Goal: Use online tool/utility: Utilize a website feature to perform a specific function

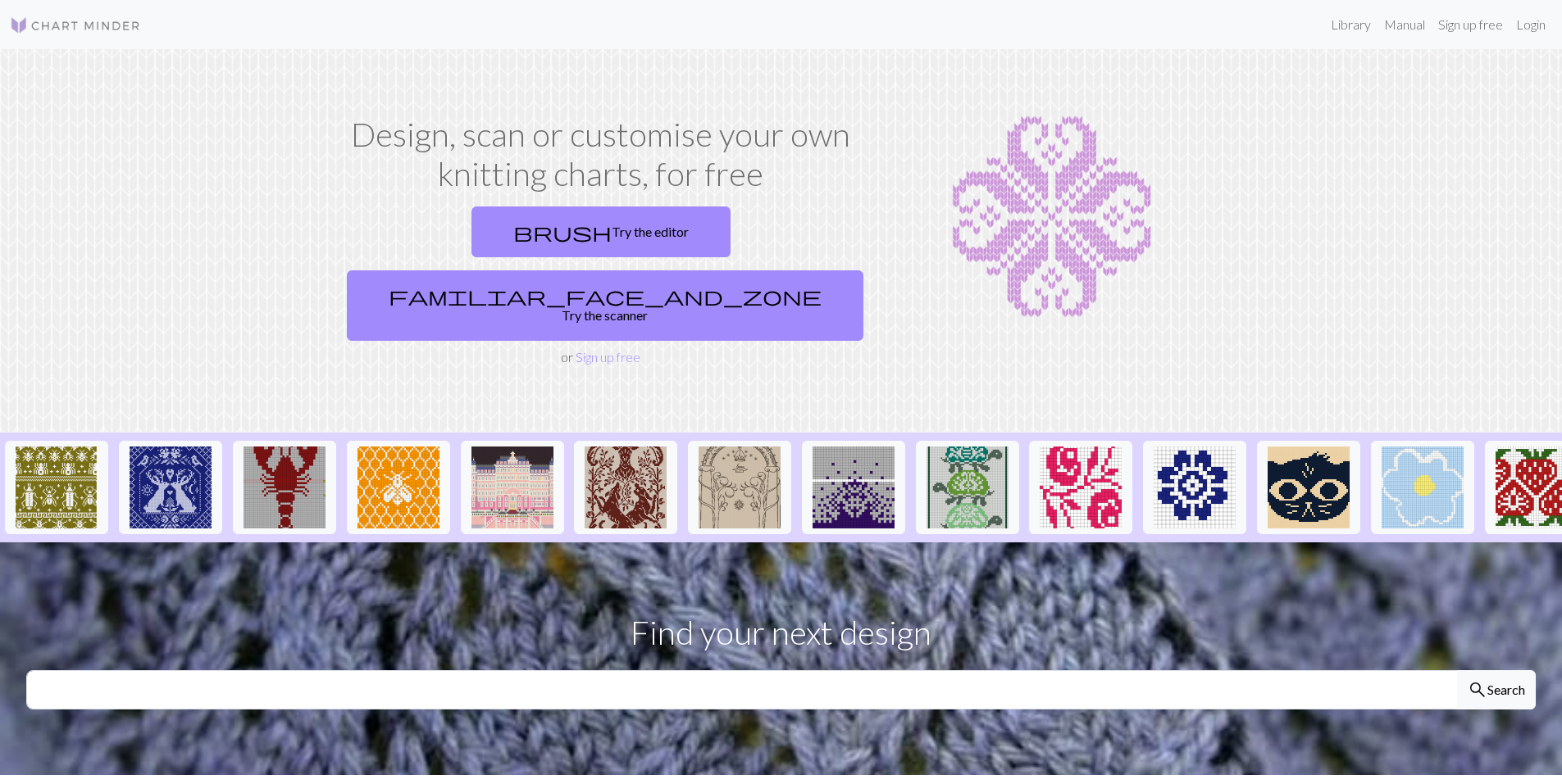
click at [472, 222] on link "brush Try the editor" at bounding box center [601, 232] width 259 height 50
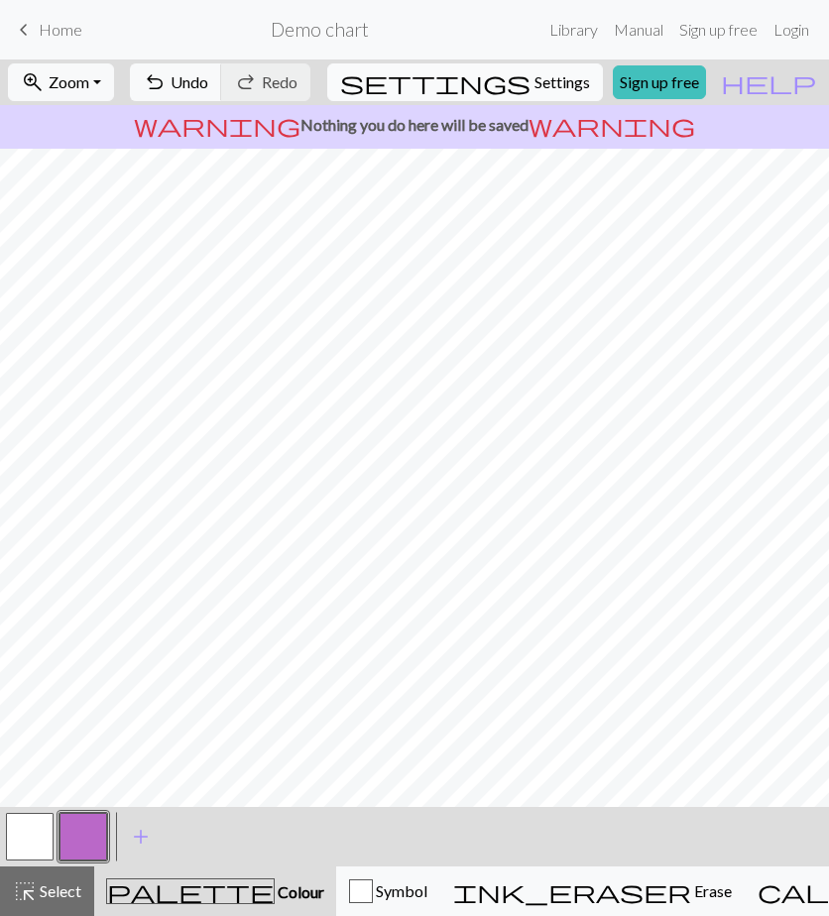
click at [508, 83] on span "settings" at bounding box center [435, 82] width 190 height 28
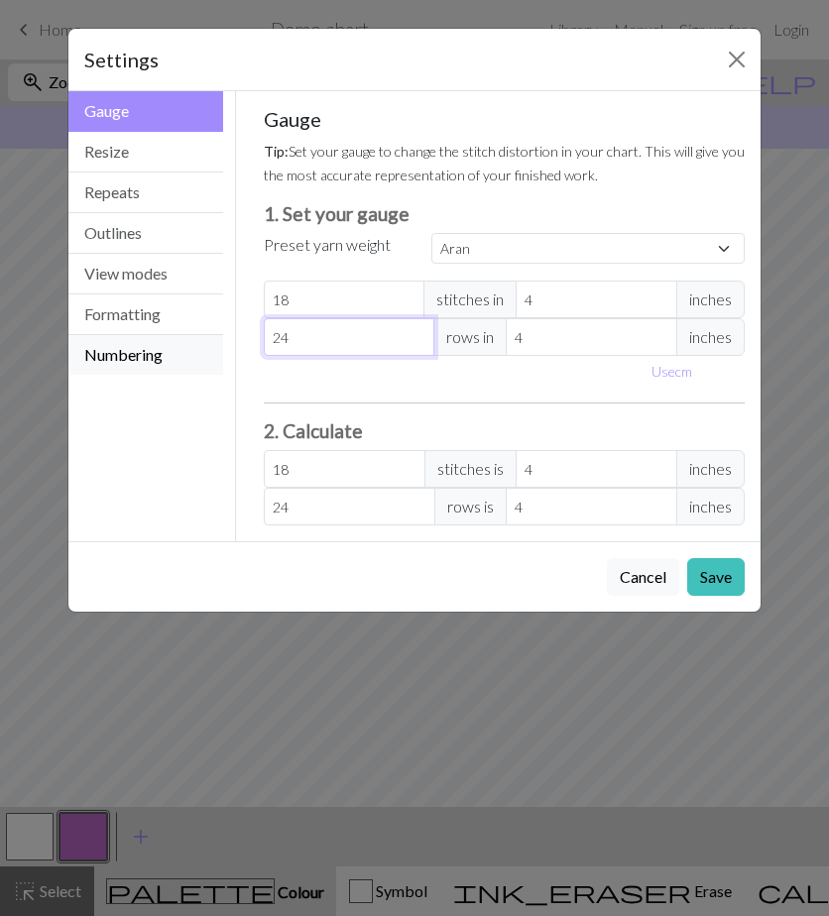
drag, startPoint x: 187, startPoint y: 338, endPoint x: 168, endPoint y: 336, distance: 18.9
click at [168, 336] on div "Gauge Gauge Resize Repeats Outlines View modes Formatting Numbering Gauge Resiz…" at bounding box center [414, 316] width 716 height 450
select select "custom"
type input "1"
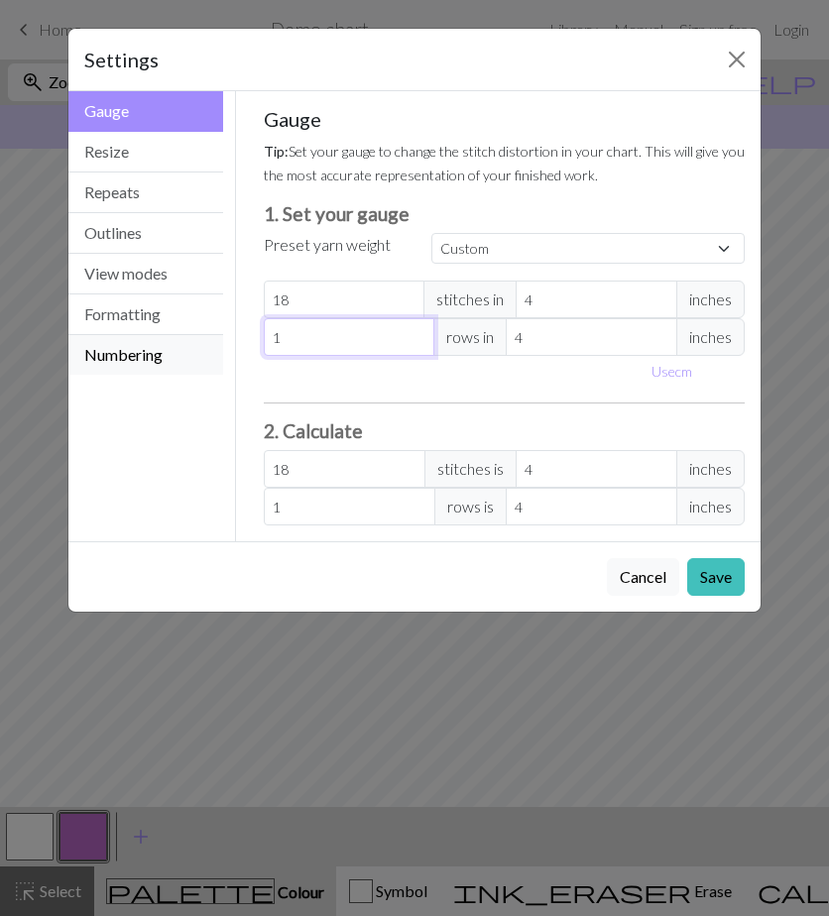
type input "18"
click at [123, 163] on button "Resize" at bounding box center [145, 152] width 155 height 41
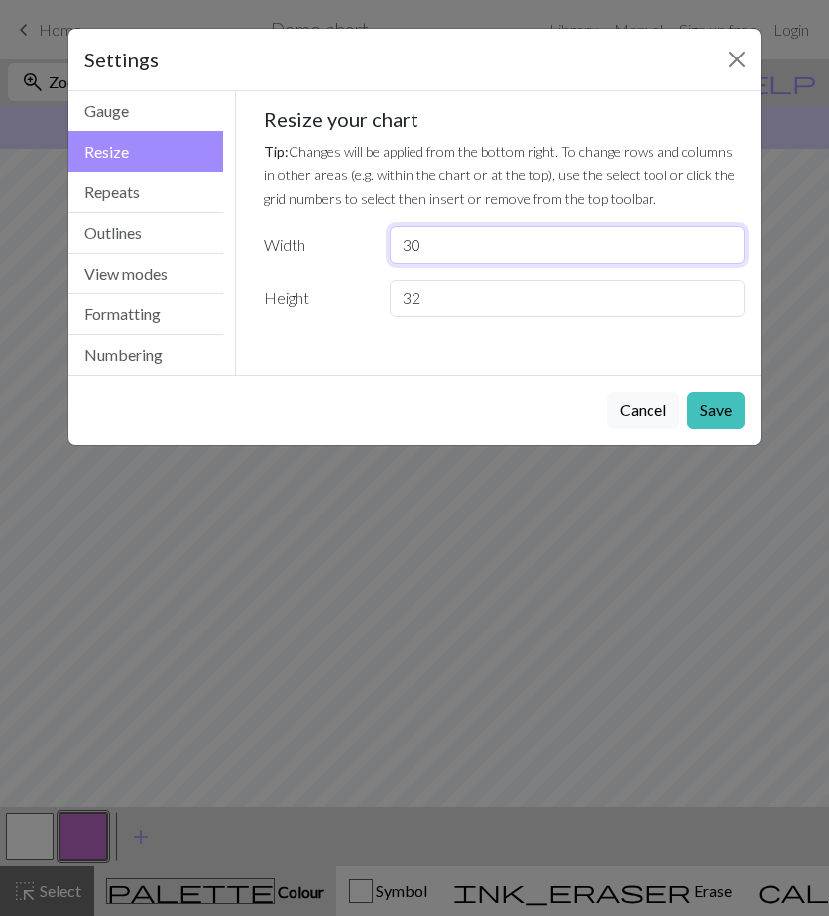
drag, startPoint x: 436, startPoint y: 253, endPoint x: 288, endPoint y: 259, distance: 147.8
click at [288, 259] on div "Width 30" at bounding box center [504, 245] width 505 height 38
type input "18"
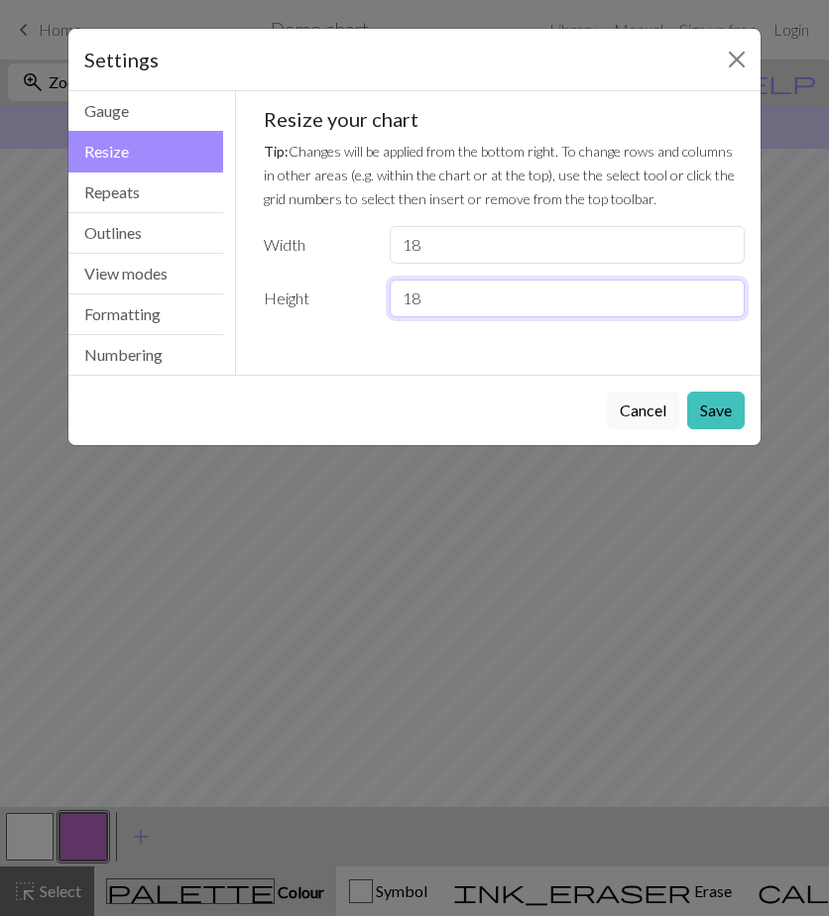
type input "18"
click at [718, 414] on button "Save" at bounding box center [715, 410] width 57 height 38
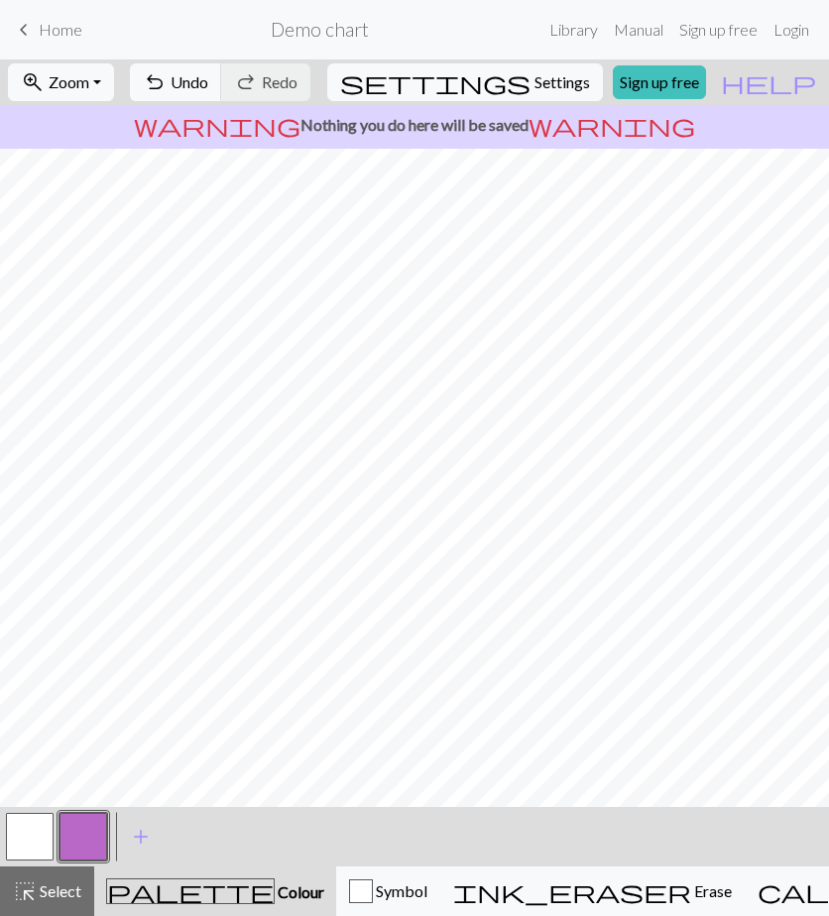
click at [77, 835] on button "button" at bounding box center [83, 837] width 48 height 48
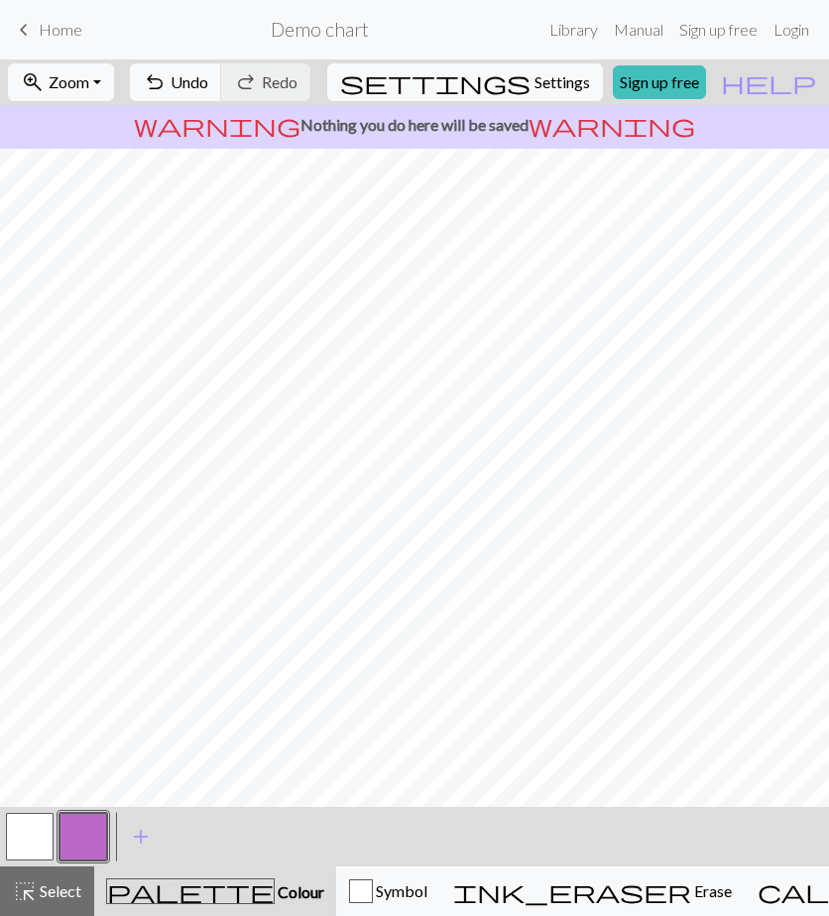
click at [88, 837] on button "button" at bounding box center [83, 837] width 48 height 48
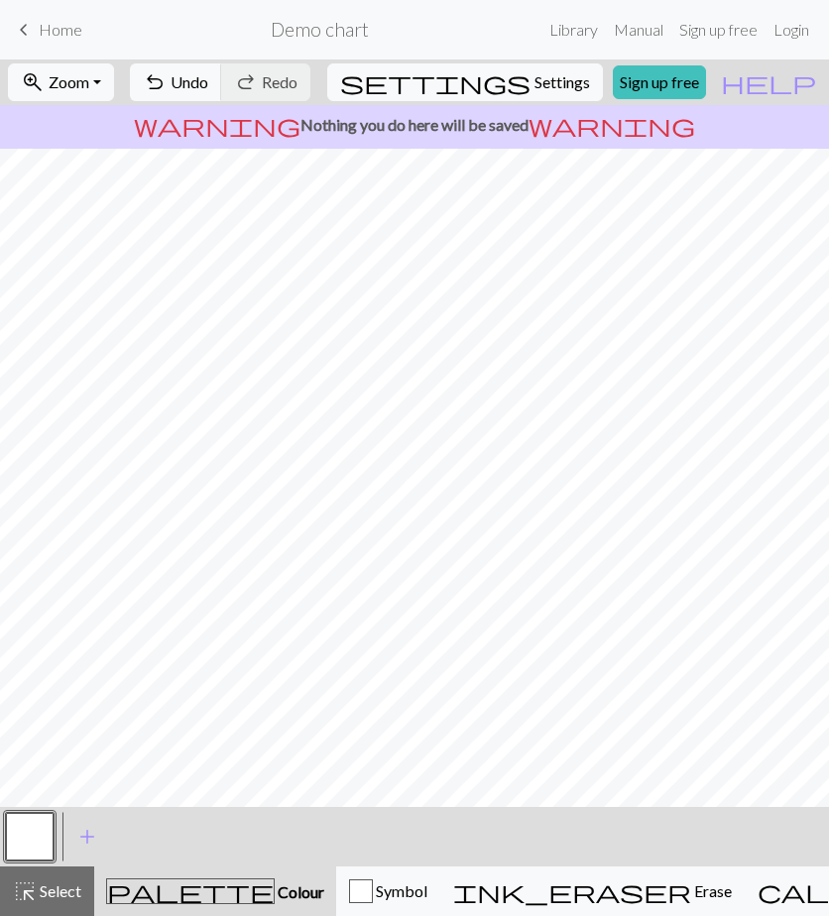
click at [58, 823] on div "< > add Add a colour" at bounding box center [414, 836] width 829 height 59
click at [34, 829] on button "button" at bounding box center [30, 837] width 48 height 48
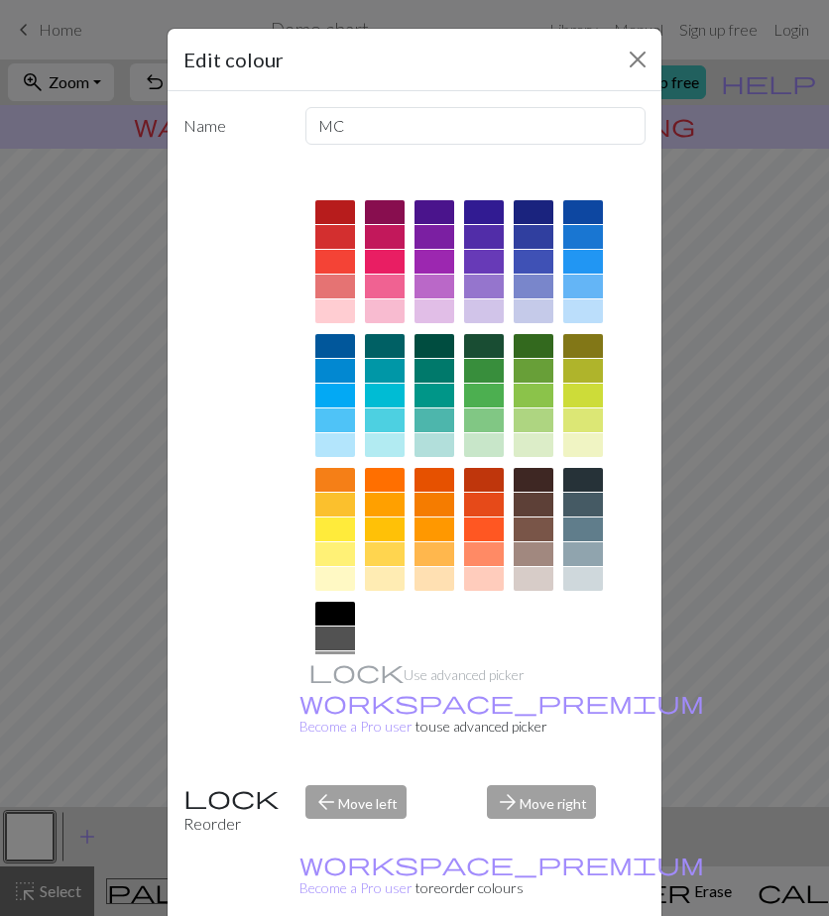
click at [328, 387] on div at bounding box center [335, 396] width 40 height 24
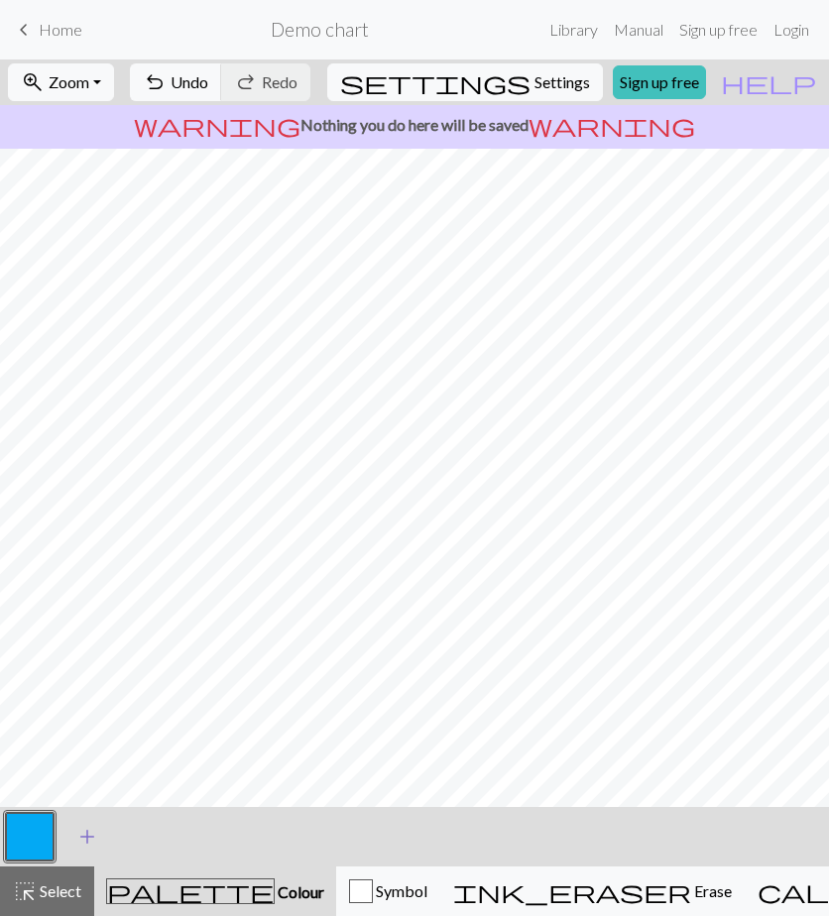
click at [90, 842] on span "add" at bounding box center [87, 837] width 24 height 28
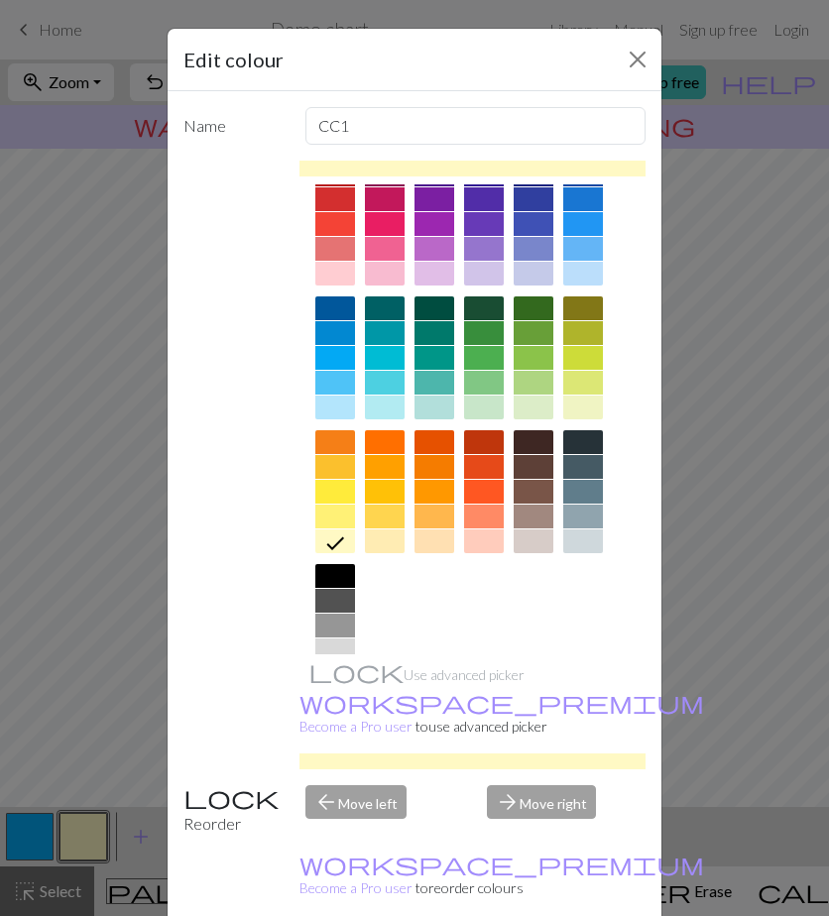
scroll to position [93, 0]
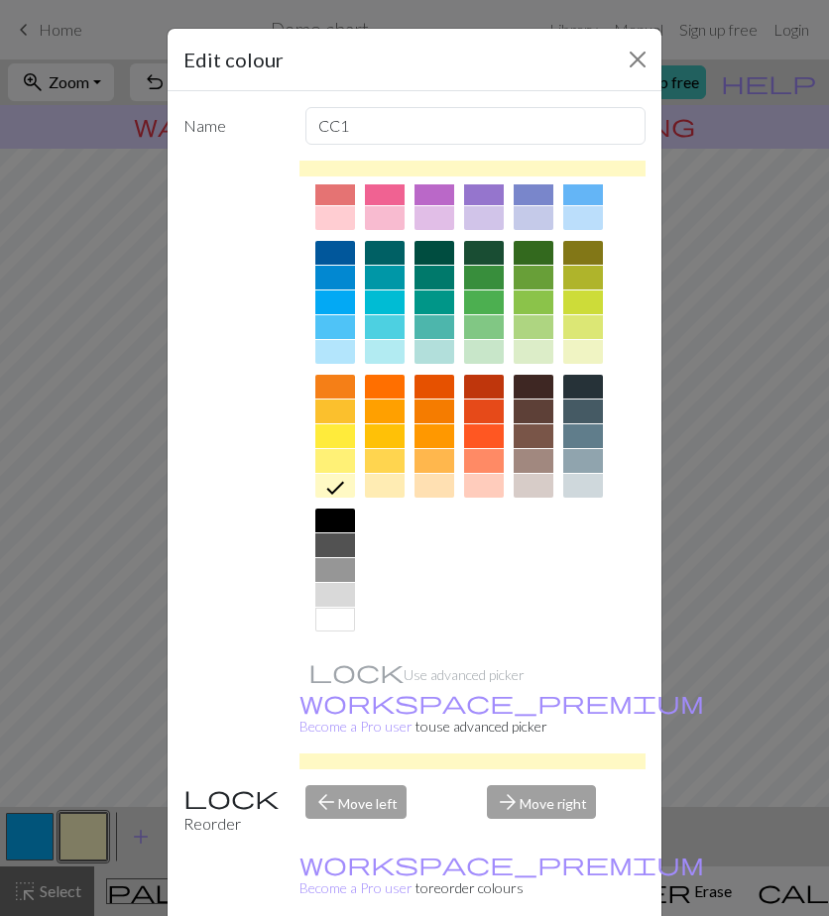
click at [323, 634] on div at bounding box center [335, 575] width 40 height 134
click at [325, 626] on div at bounding box center [335, 620] width 40 height 24
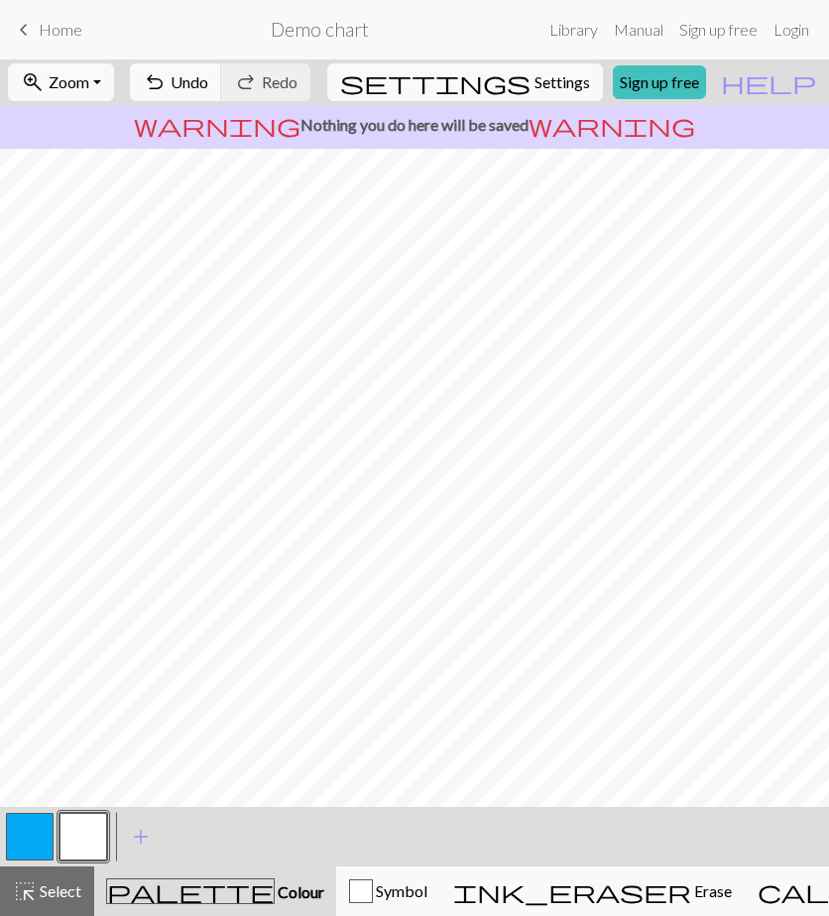
click at [64, 828] on button "button" at bounding box center [83, 837] width 48 height 48
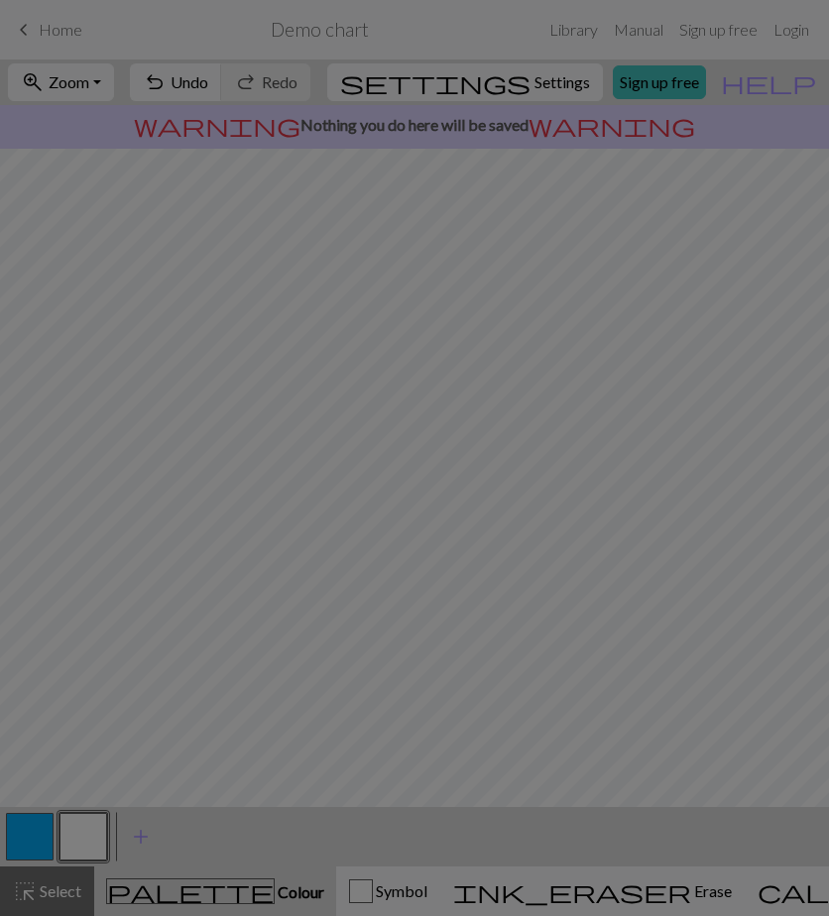
click at [44, 830] on div "Edit colour Name CC1 Use advanced picker workspace_premium Become a Pro user to…" at bounding box center [414, 458] width 829 height 916
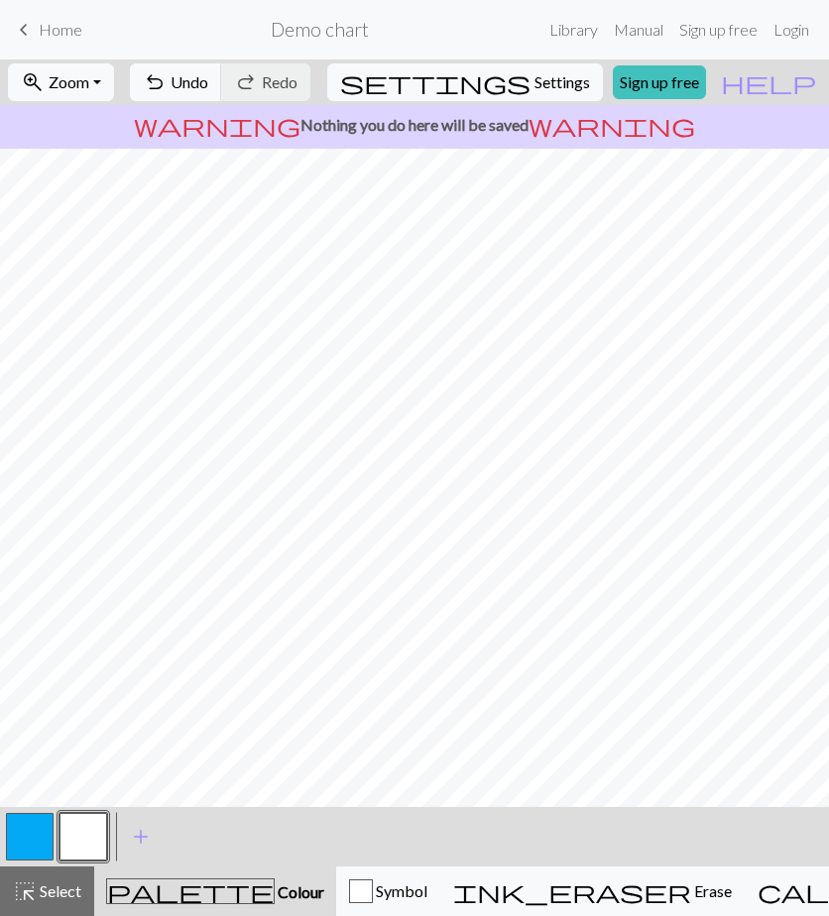
drag, startPoint x: 36, startPoint y: 832, endPoint x: 41, endPoint y: 815, distance: 17.6
click at [36, 830] on button "button" at bounding box center [30, 837] width 48 height 48
click at [87, 842] on button "button" at bounding box center [83, 837] width 48 height 48
drag, startPoint x: 29, startPoint y: 844, endPoint x: 54, endPoint y: 814, distance: 39.5
click at [34, 837] on button "button" at bounding box center [30, 837] width 48 height 48
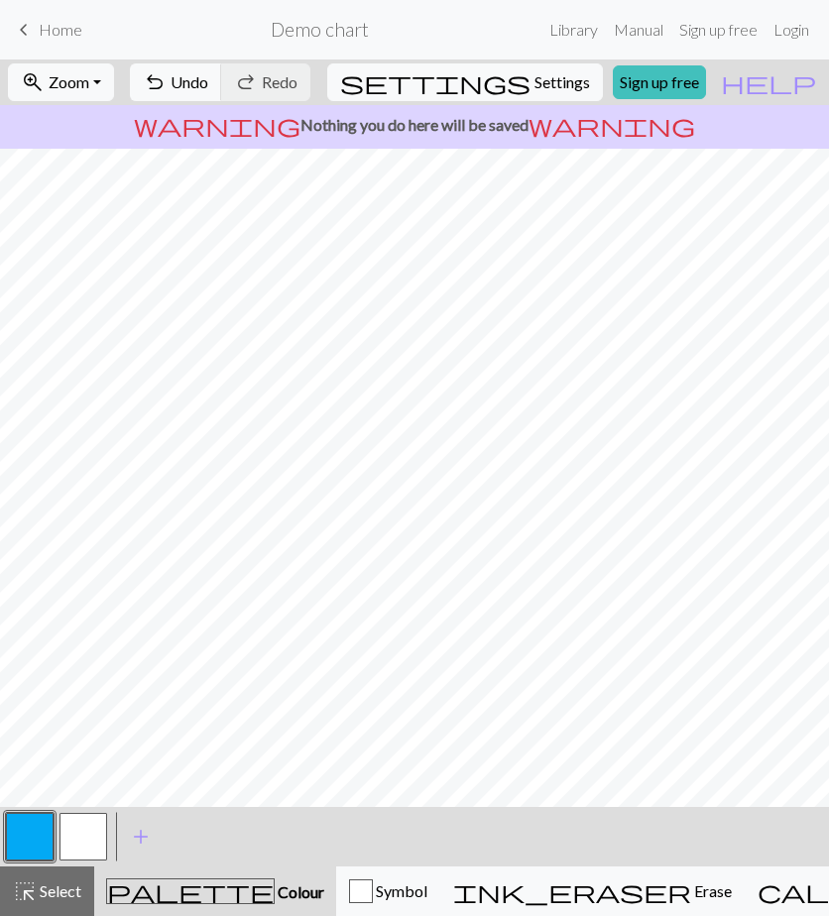
click at [108, 845] on div at bounding box center [83, 837] width 54 height 54
click at [94, 832] on button "button" at bounding box center [83, 837] width 48 height 48
click at [35, 840] on button "button" at bounding box center [30, 837] width 48 height 48
click at [87, 830] on button "button" at bounding box center [83, 837] width 48 height 48
click at [48, 829] on button "button" at bounding box center [30, 837] width 48 height 48
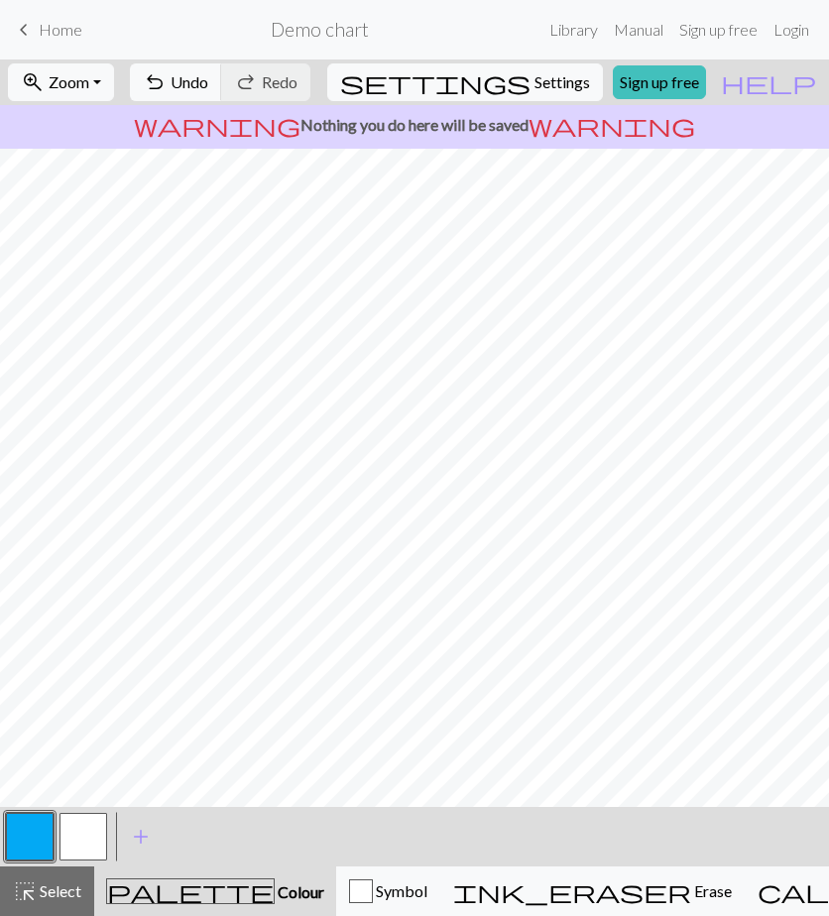
click at [85, 825] on button "button" at bounding box center [83, 837] width 48 height 48
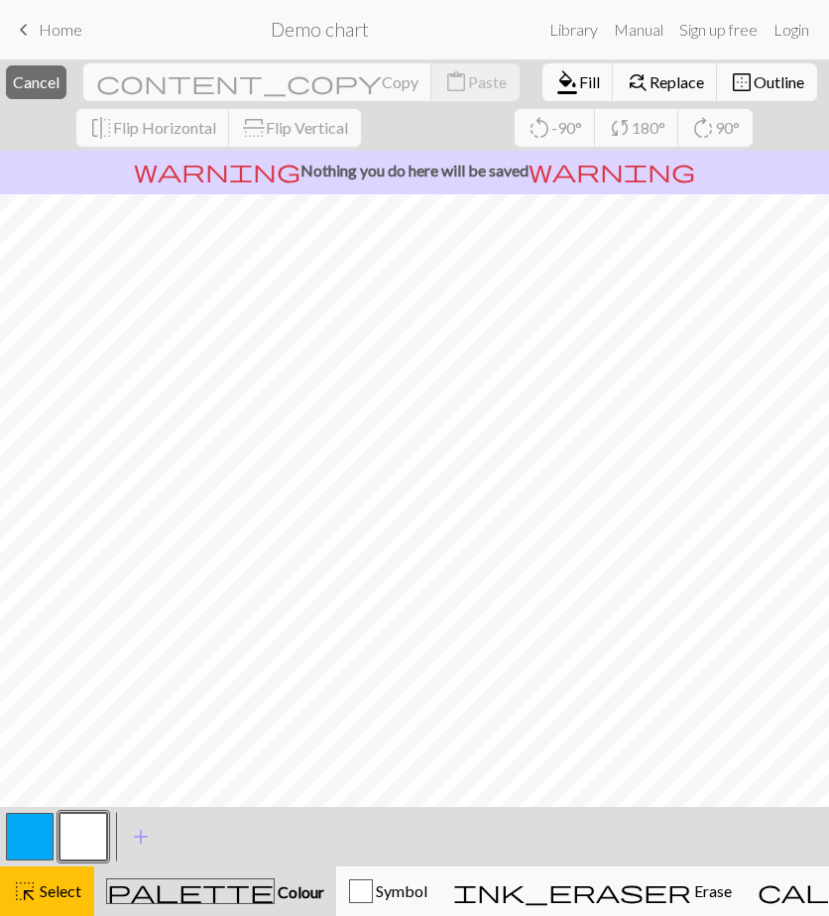
click at [165, 894] on span "palette" at bounding box center [190, 891] width 167 height 28
click at [59, 877] on button "highlight_alt Select Select" at bounding box center [47, 891] width 94 height 50
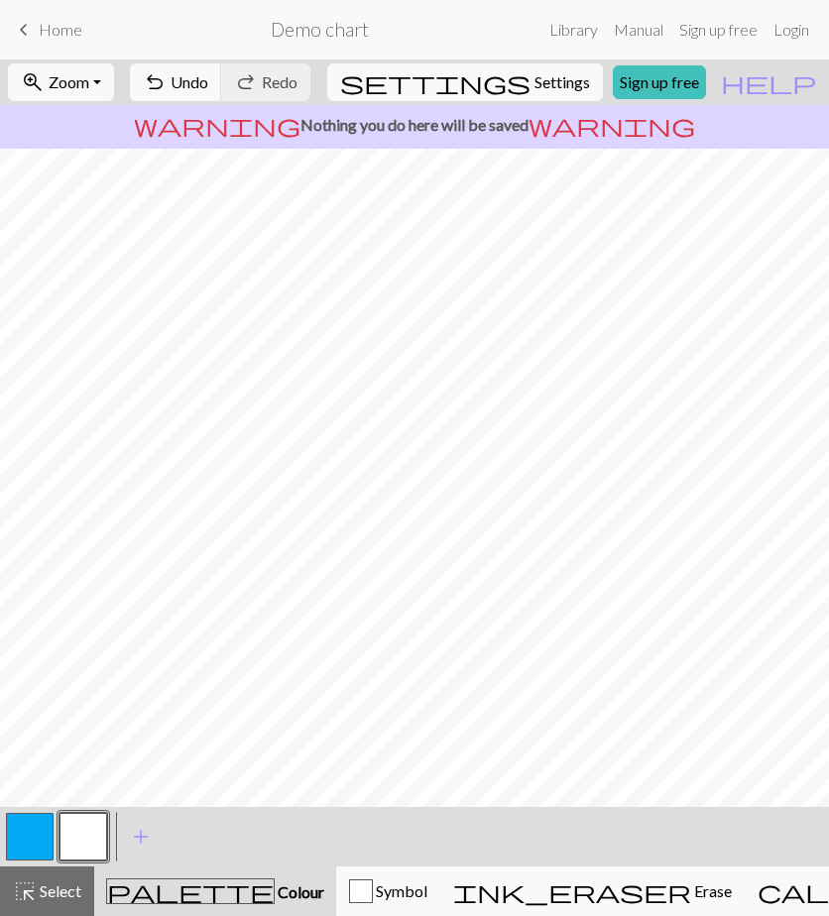
drag, startPoint x: 43, startPoint y: 840, endPoint x: 92, endPoint y: 818, distance: 54.5
click at [43, 840] on button "button" at bounding box center [30, 837] width 48 height 48
click at [90, 828] on button "button" at bounding box center [83, 837] width 48 height 48
drag, startPoint x: 34, startPoint y: 829, endPoint x: 55, endPoint y: 814, distance: 25.6
click at [34, 827] on button "button" at bounding box center [30, 837] width 48 height 48
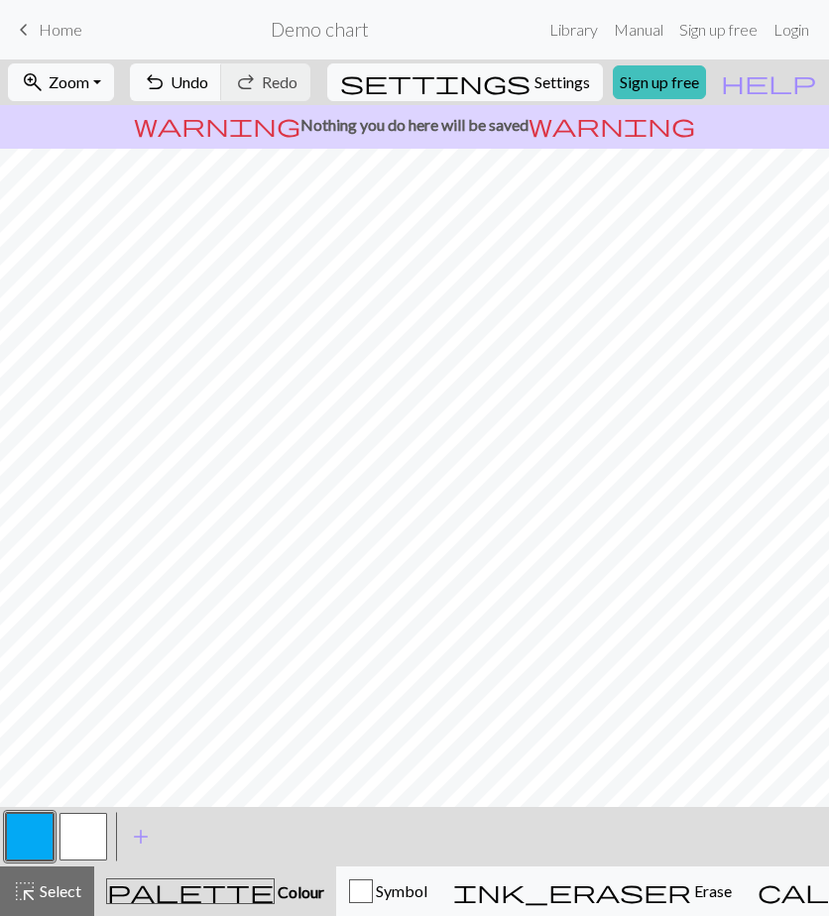
click at [92, 819] on button "button" at bounding box center [83, 837] width 48 height 48
click at [87, 830] on button "button" at bounding box center [83, 837] width 48 height 48
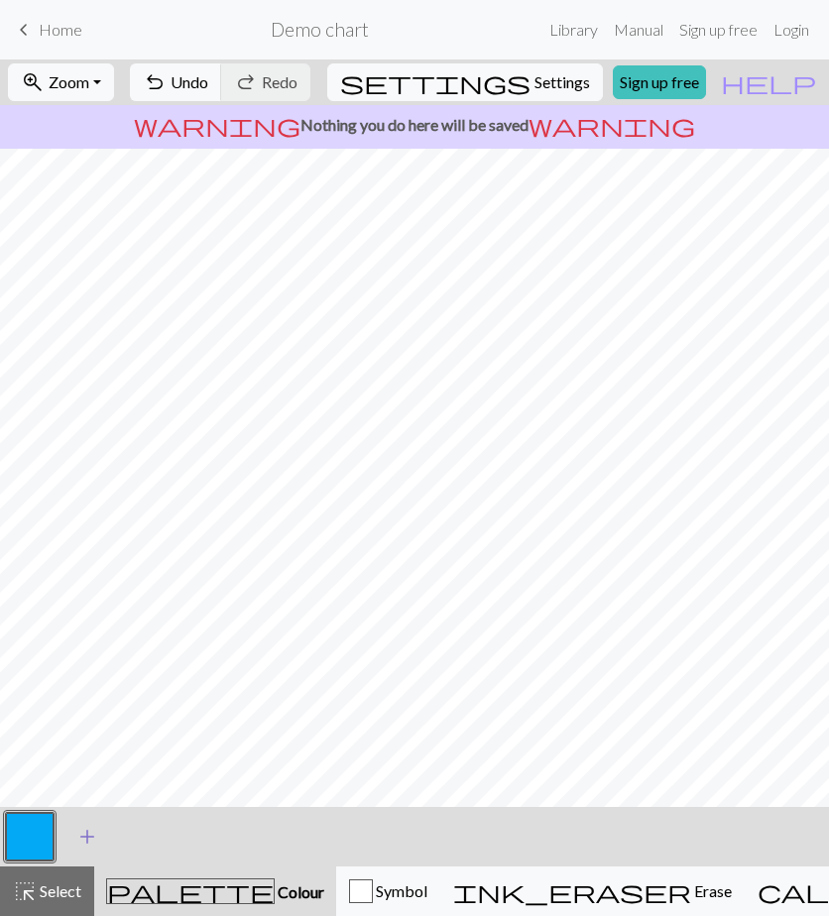
click at [91, 842] on span "add" at bounding box center [87, 837] width 24 height 28
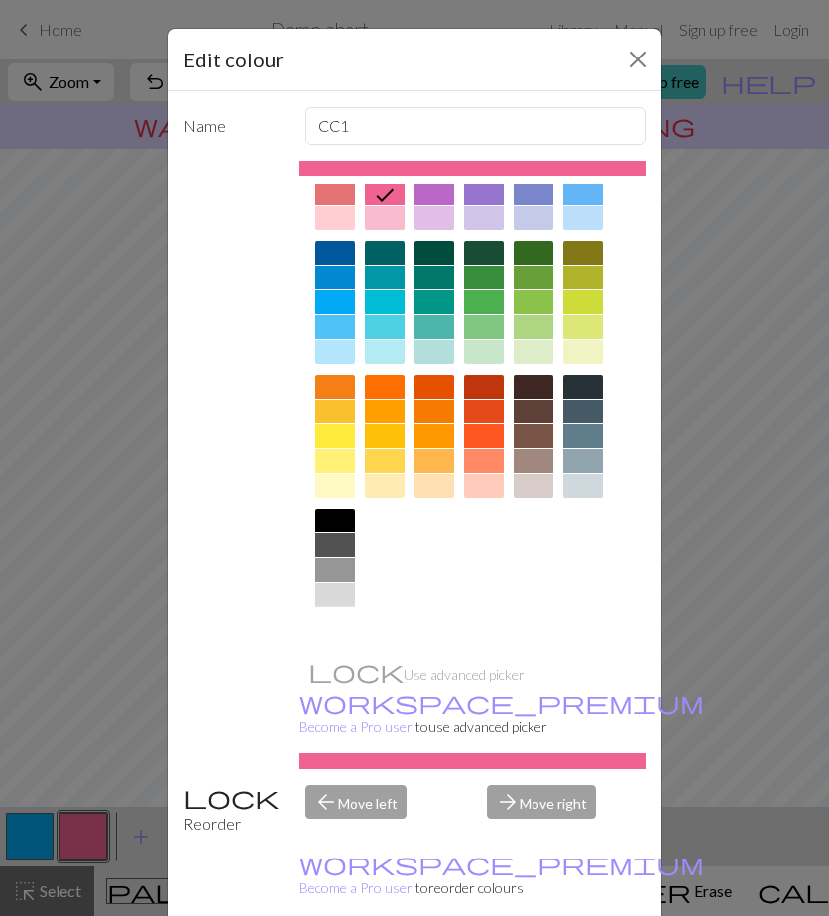
click at [331, 619] on div at bounding box center [335, 620] width 40 height 24
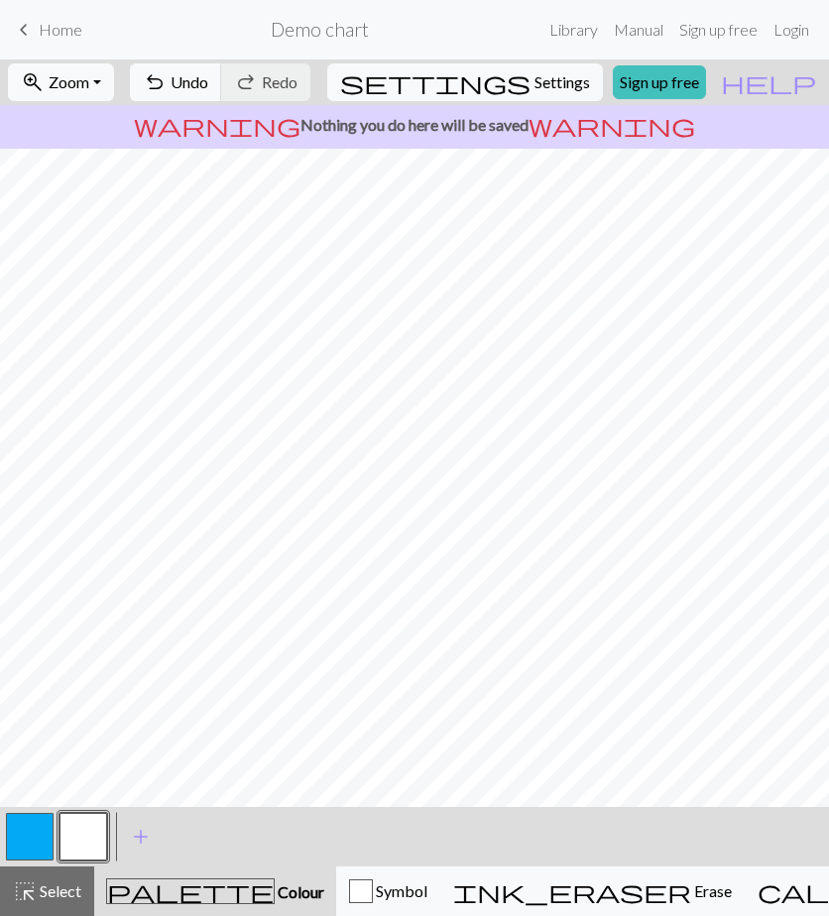
click at [76, 834] on button "button" at bounding box center [83, 837] width 48 height 48
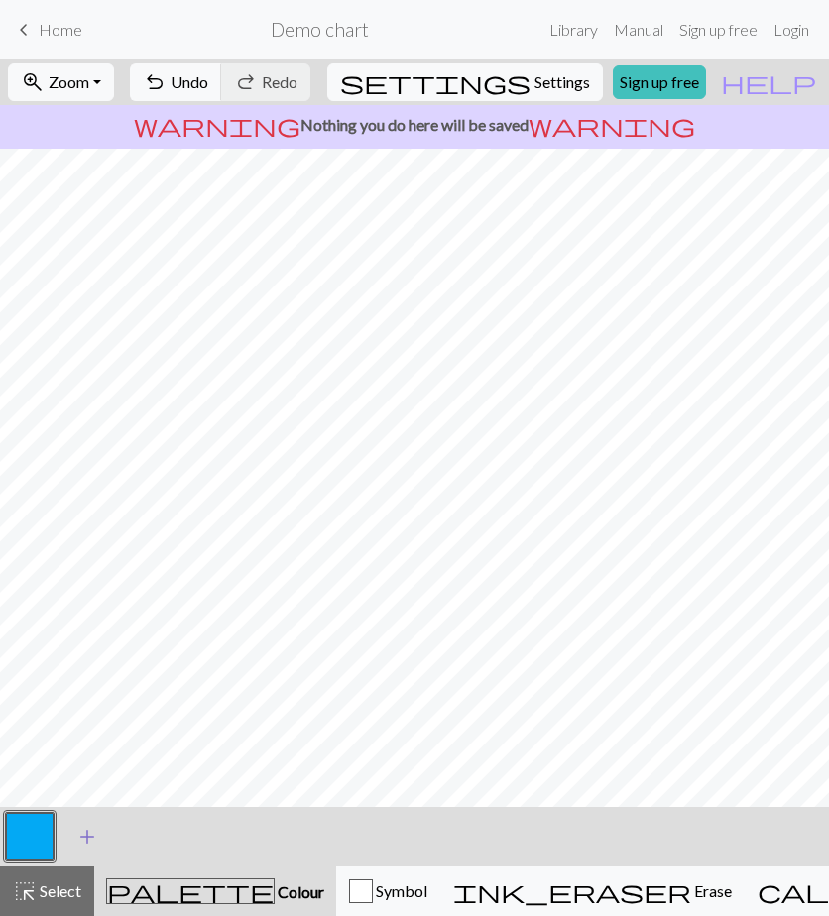
click at [98, 833] on span "add" at bounding box center [87, 837] width 24 height 28
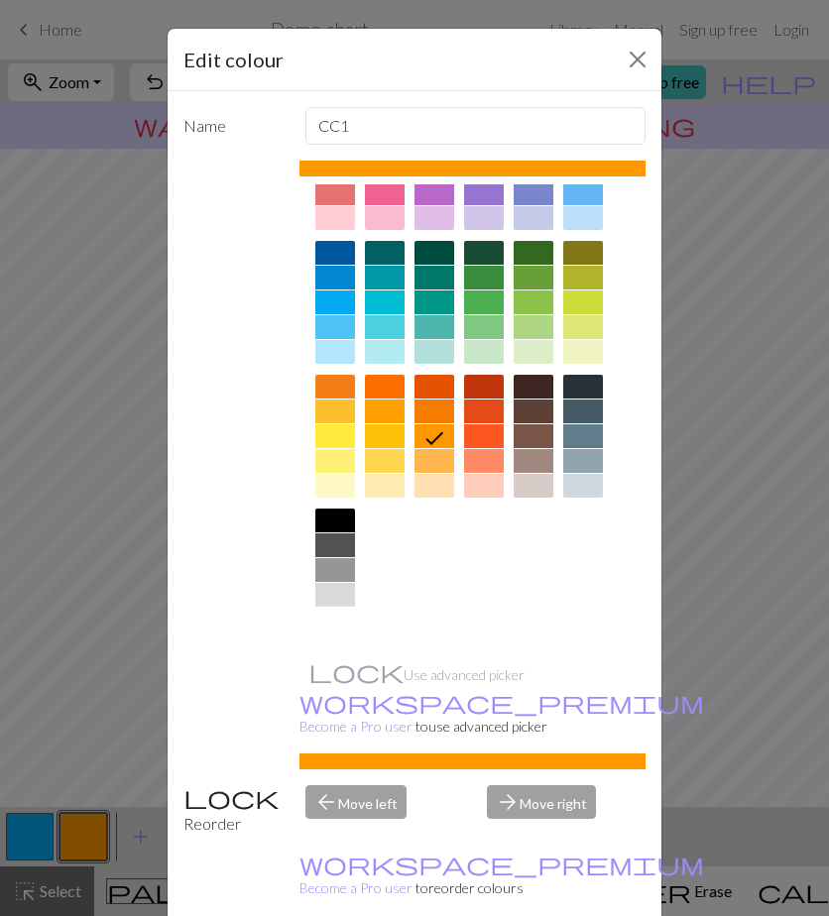
click at [338, 612] on div at bounding box center [335, 620] width 40 height 24
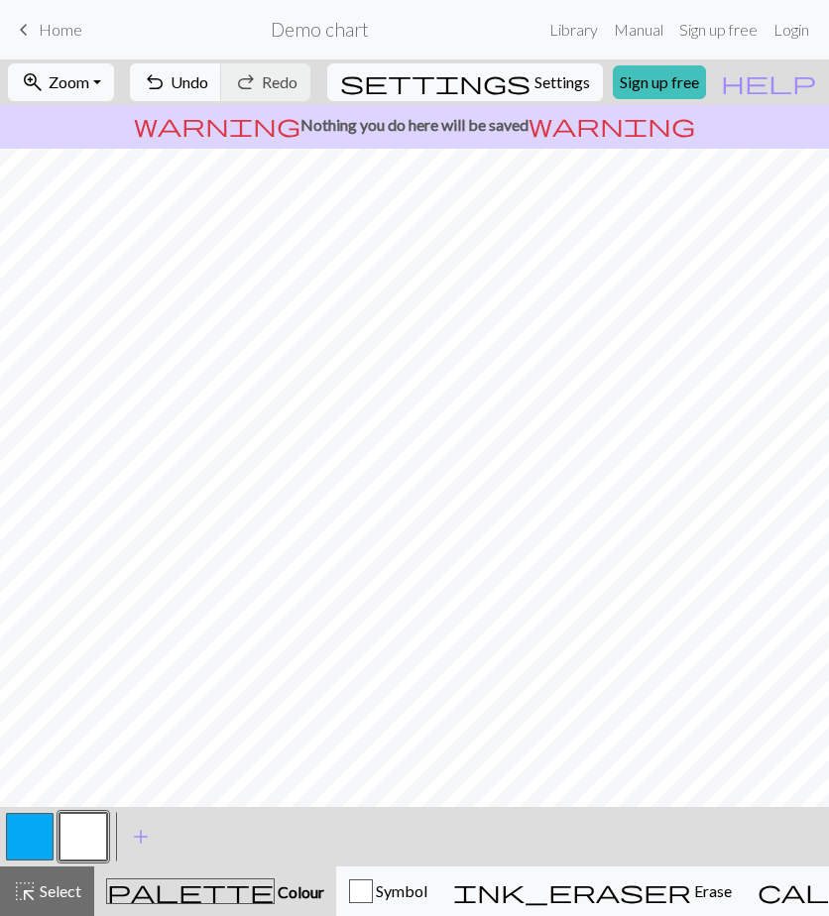
click at [50, 824] on button "button" at bounding box center [30, 837] width 48 height 48
click at [77, 840] on button "button" at bounding box center [83, 837] width 48 height 48
drag, startPoint x: 40, startPoint y: 830, endPoint x: 51, endPoint y: 808, distance: 24.4
click at [43, 820] on button "button" at bounding box center [30, 837] width 48 height 48
click at [73, 845] on button "button" at bounding box center [83, 837] width 48 height 48
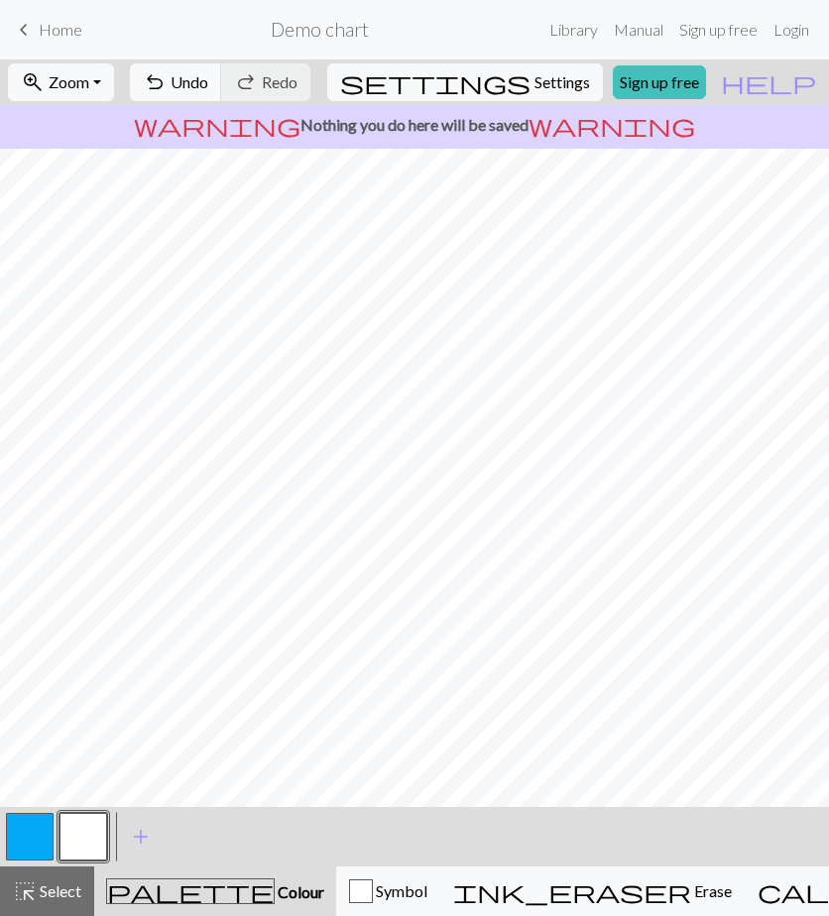
drag, startPoint x: 31, startPoint y: 826, endPoint x: 41, endPoint y: 823, distance: 10.3
click at [31, 826] on button "button" at bounding box center [30, 837] width 48 height 48
click at [91, 840] on button "button" at bounding box center [83, 837] width 48 height 48
